Goal: Go to known website

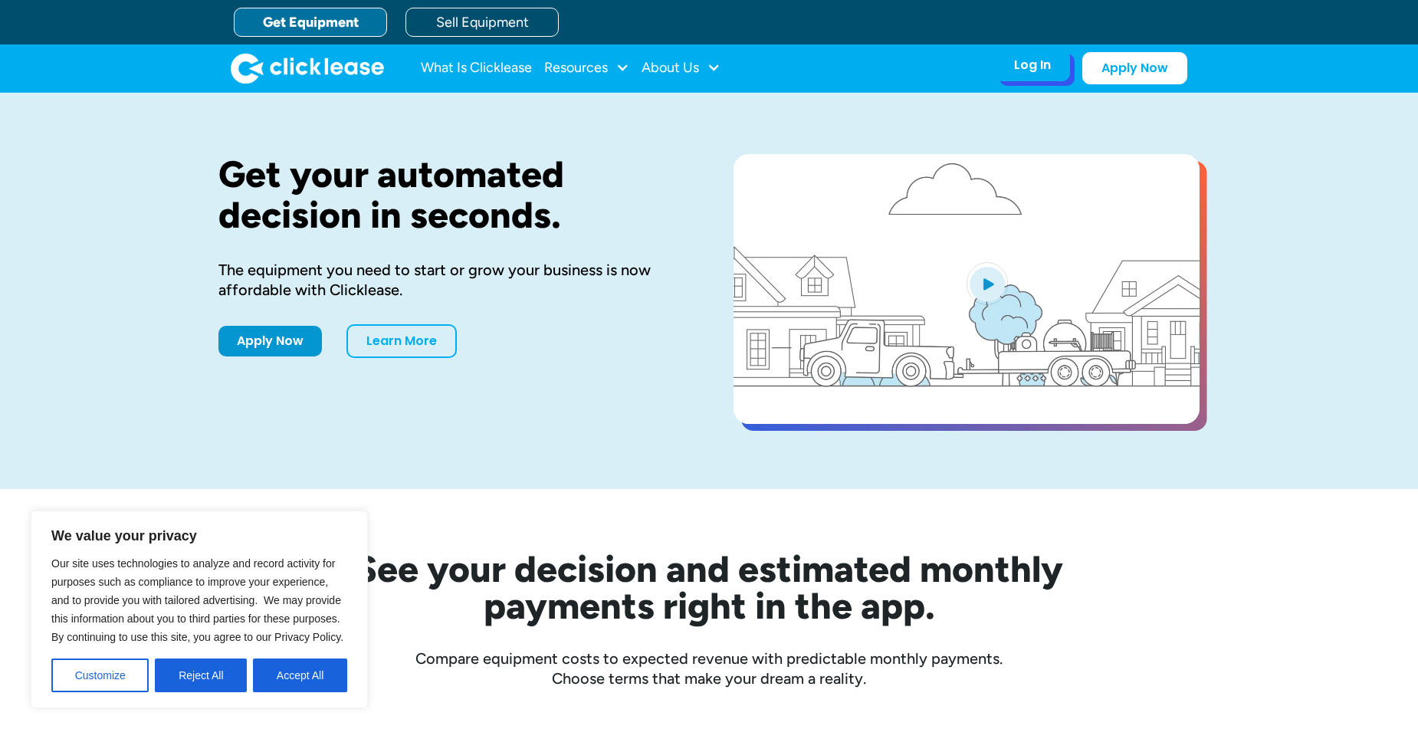
click at [1057, 67] on div "Log In Account login I use Clicklease to get my equipment Partner Portal I offe…" at bounding box center [1032, 65] width 75 height 32
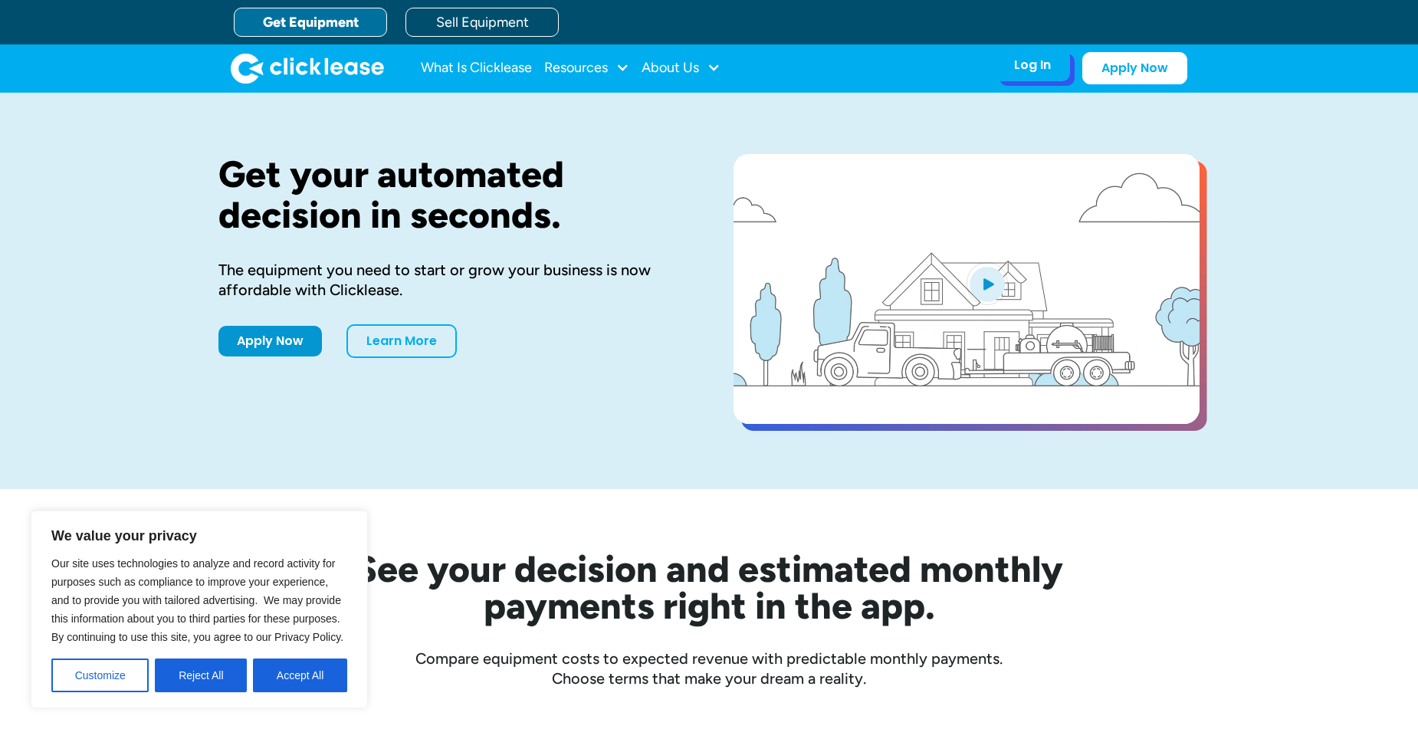
click at [1041, 70] on div "Log In" at bounding box center [1032, 64] width 37 height 15
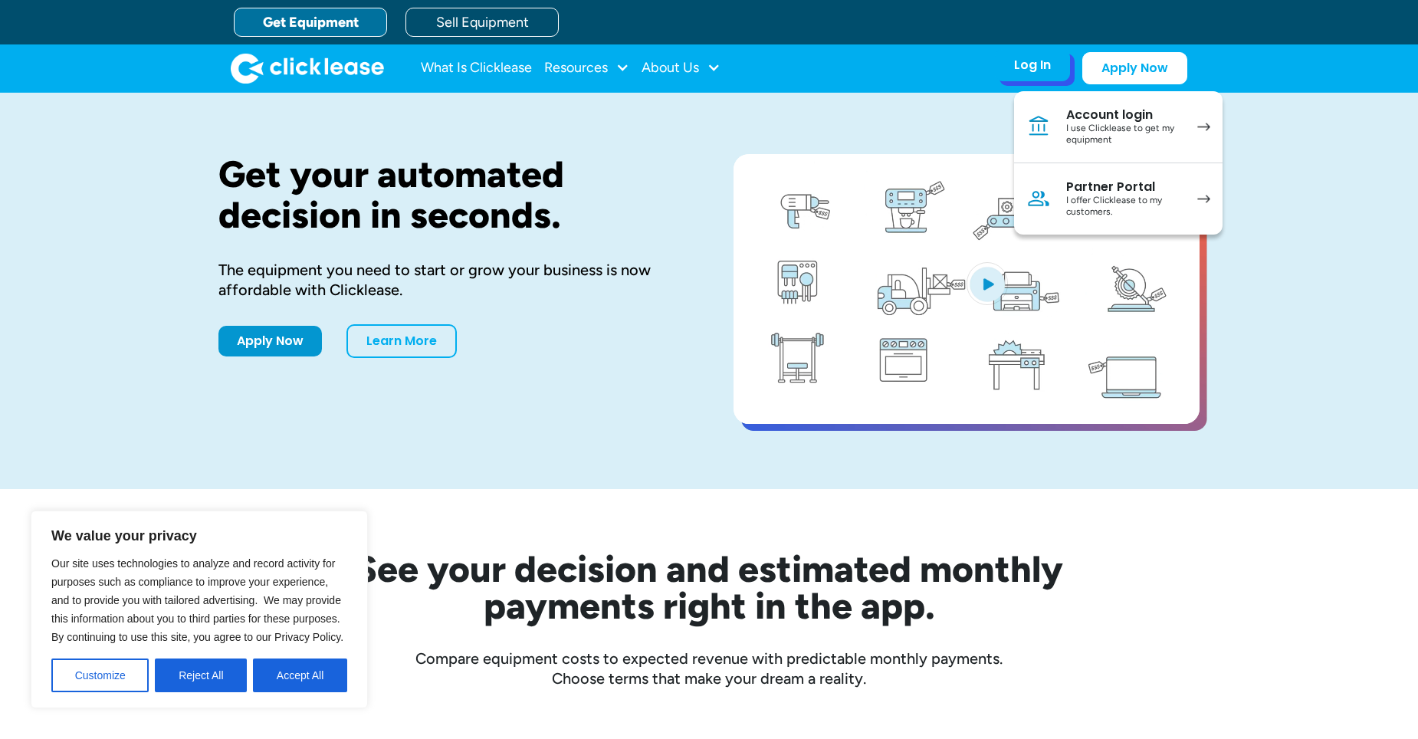
click at [1114, 116] on div "Account login" at bounding box center [1124, 114] width 116 height 15
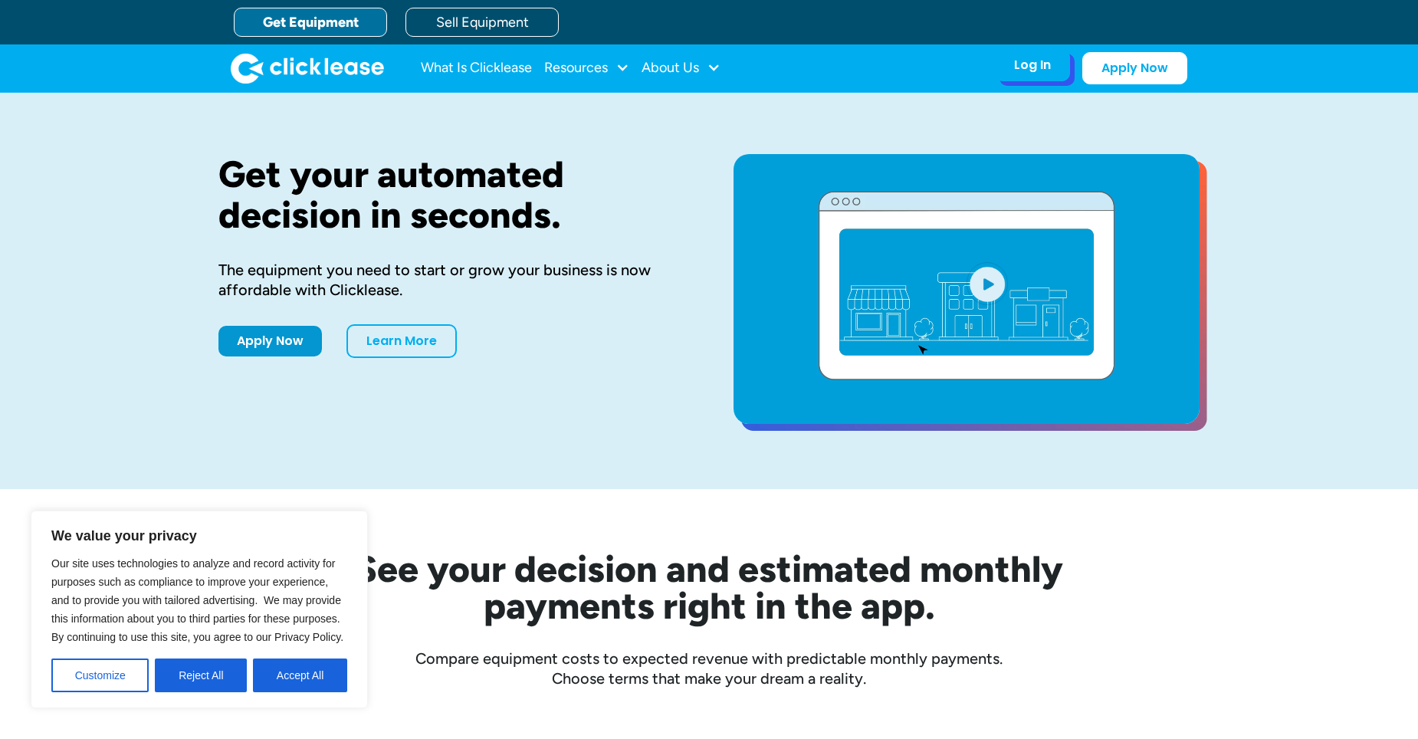
click at [1047, 70] on div "Log In" at bounding box center [1032, 64] width 37 height 15
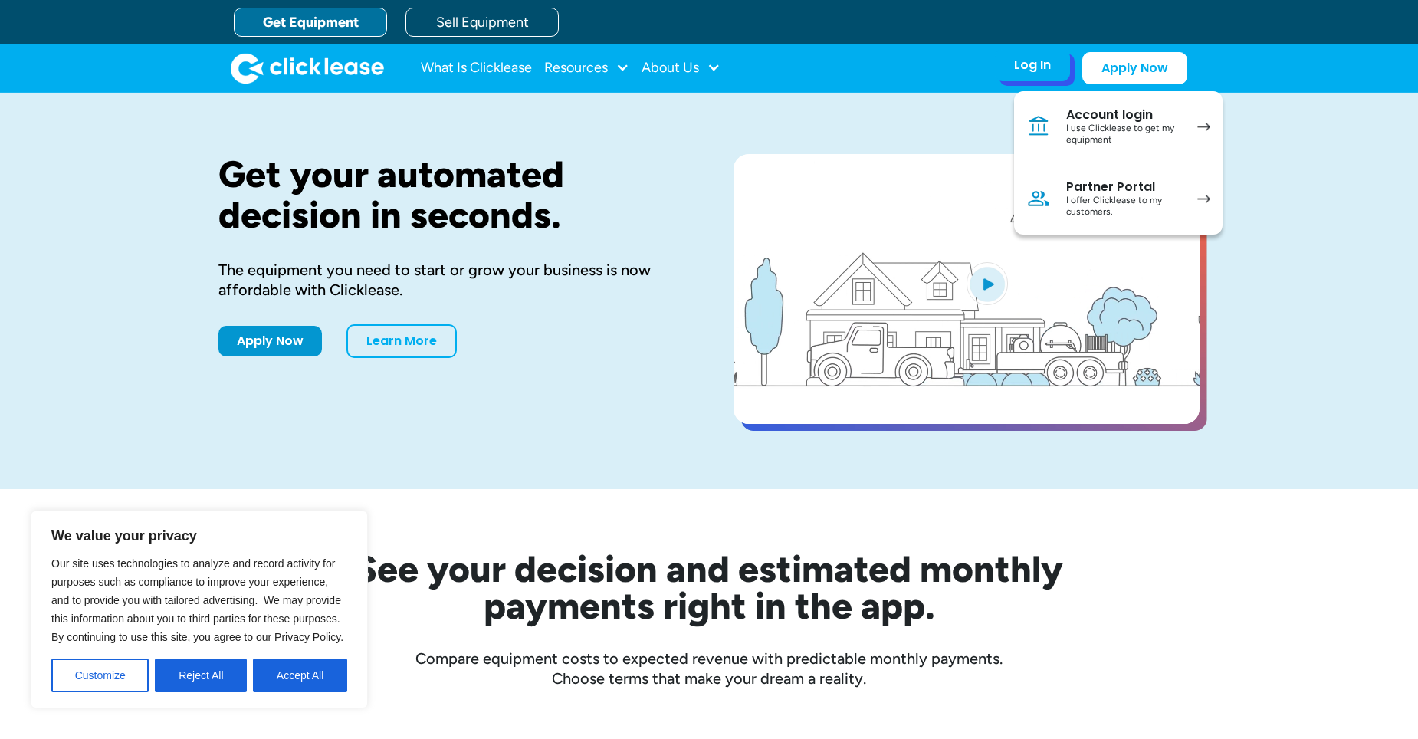
click at [1101, 185] on div "Partner Portal" at bounding box center [1124, 186] width 116 height 15
